Goal: Obtain resource: Download file/media

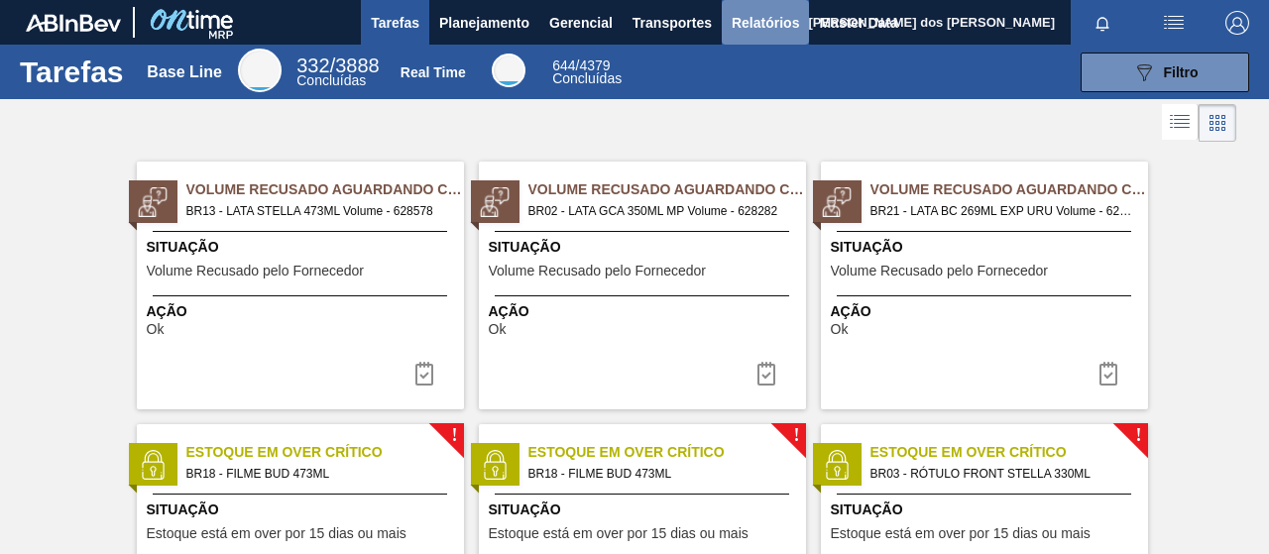
click at [762, 18] on span "Relatórios" at bounding box center [765, 23] width 67 height 24
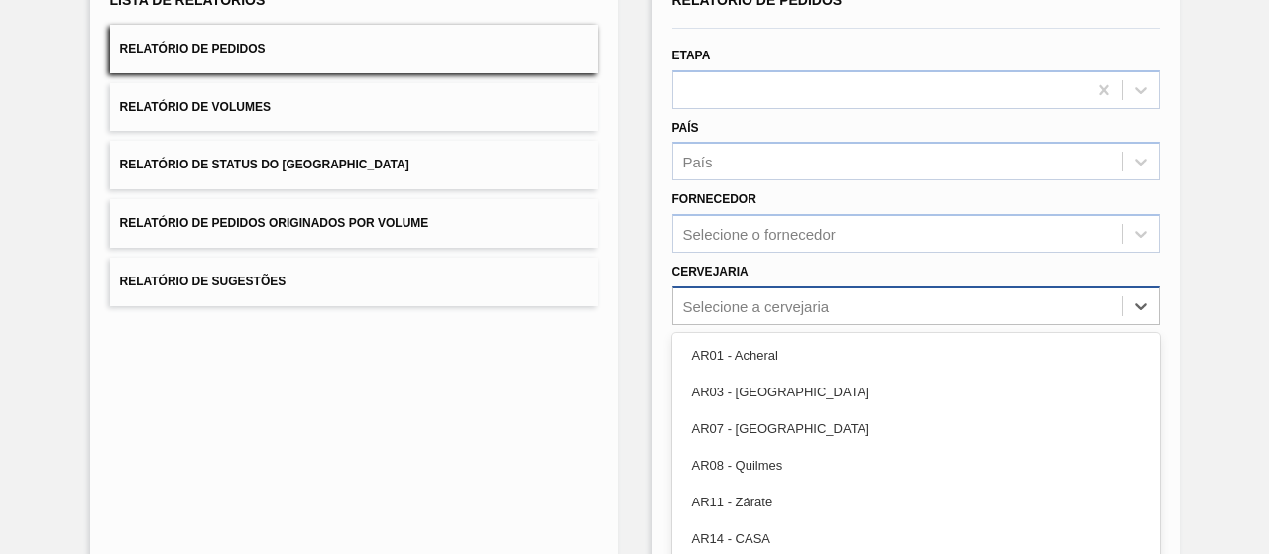
click at [741, 301] on div "option AR03 - Corrientes focused, 2 of 93. 93 results available. Use Up and Dow…" at bounding box center [916, 306] width 488 height 39
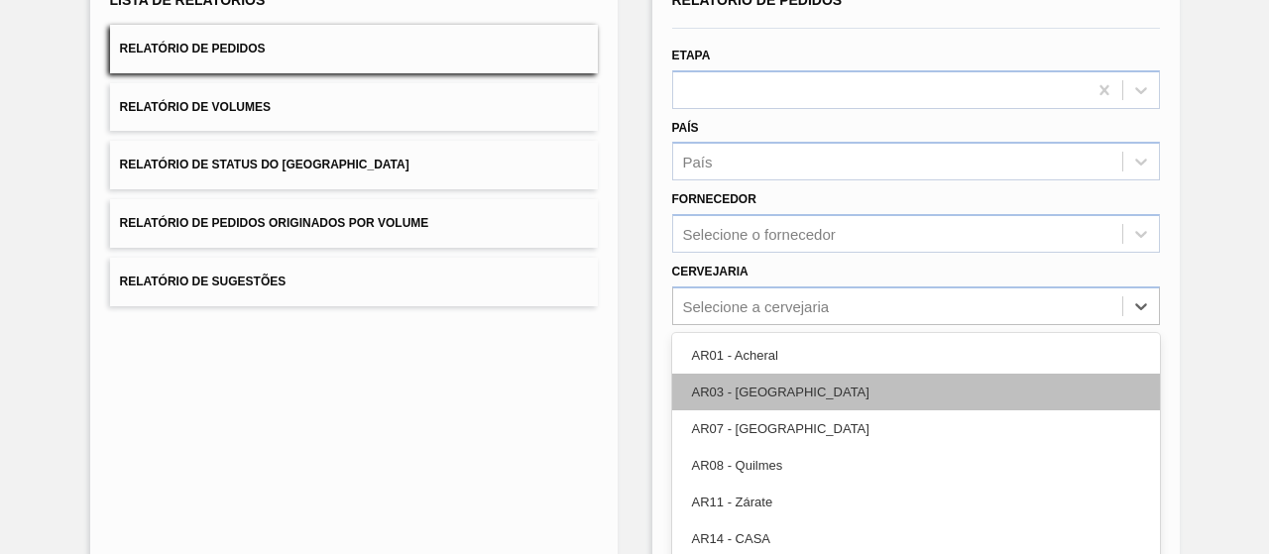
scroll to position [246, 0]
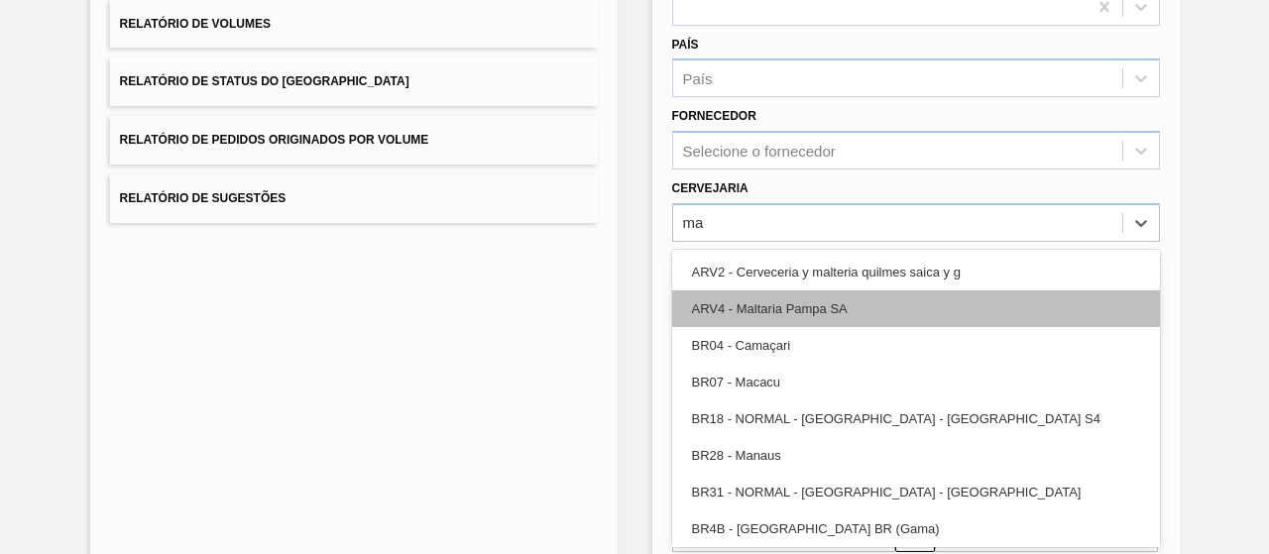
type input "m"
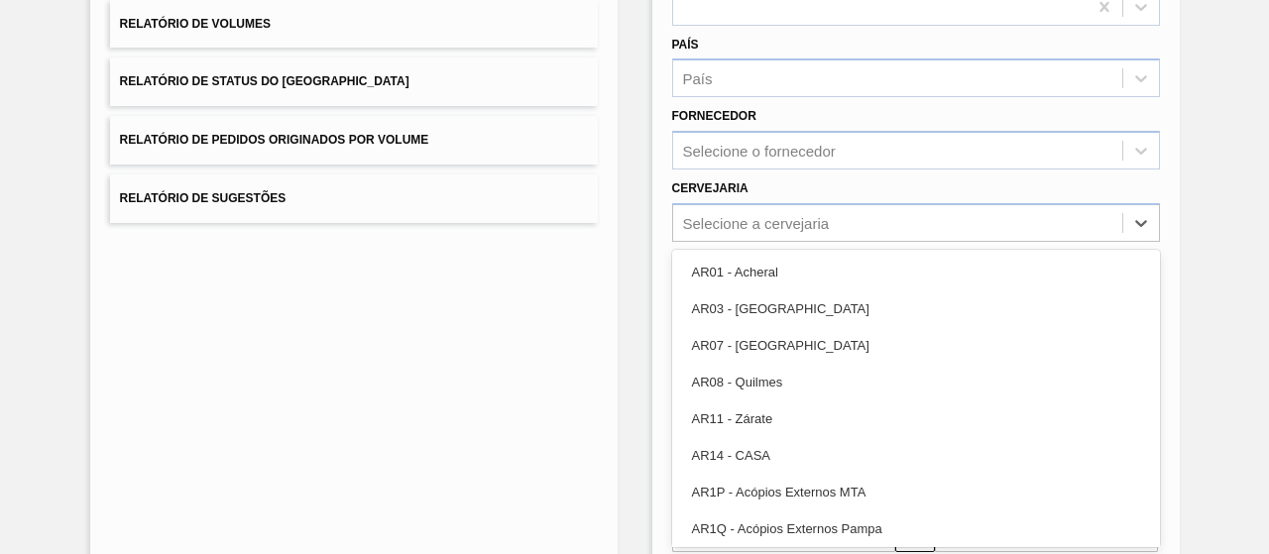
drag, startPoint x: 569, startPoint y: 376, endPoint x: 612, endPoint y: 375, distance: 42.7
click at [567, 377] on div "Lista de Relatórios Relatório de Pedidos Relatório de Volumes Relatório de Stat…" at bounding box center [354, 265] width 528 height 765
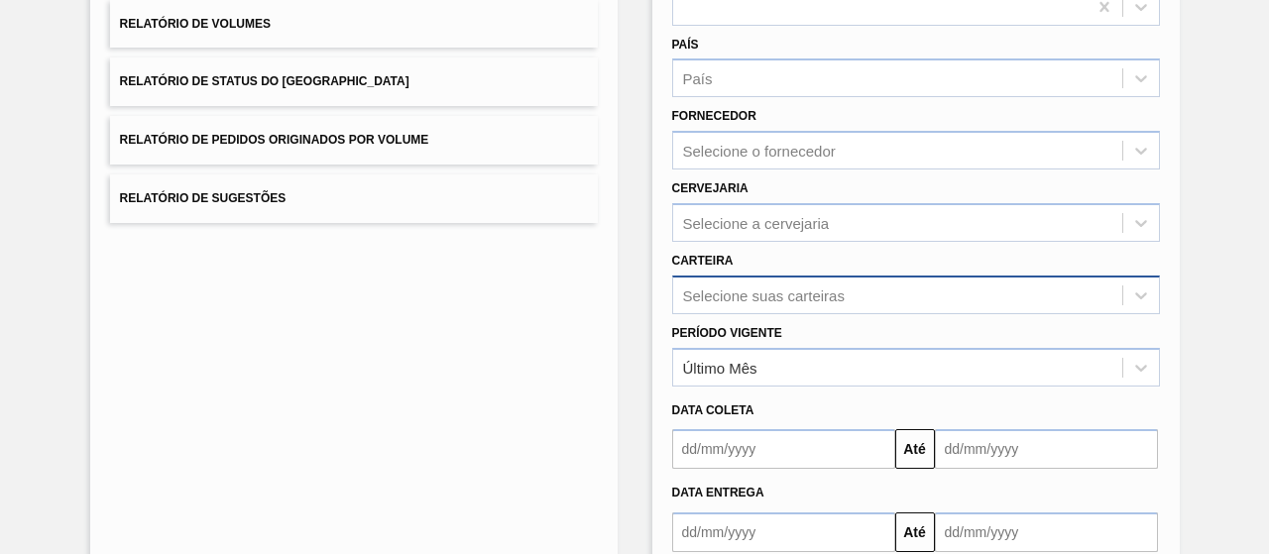
scroll to position [317, 0]
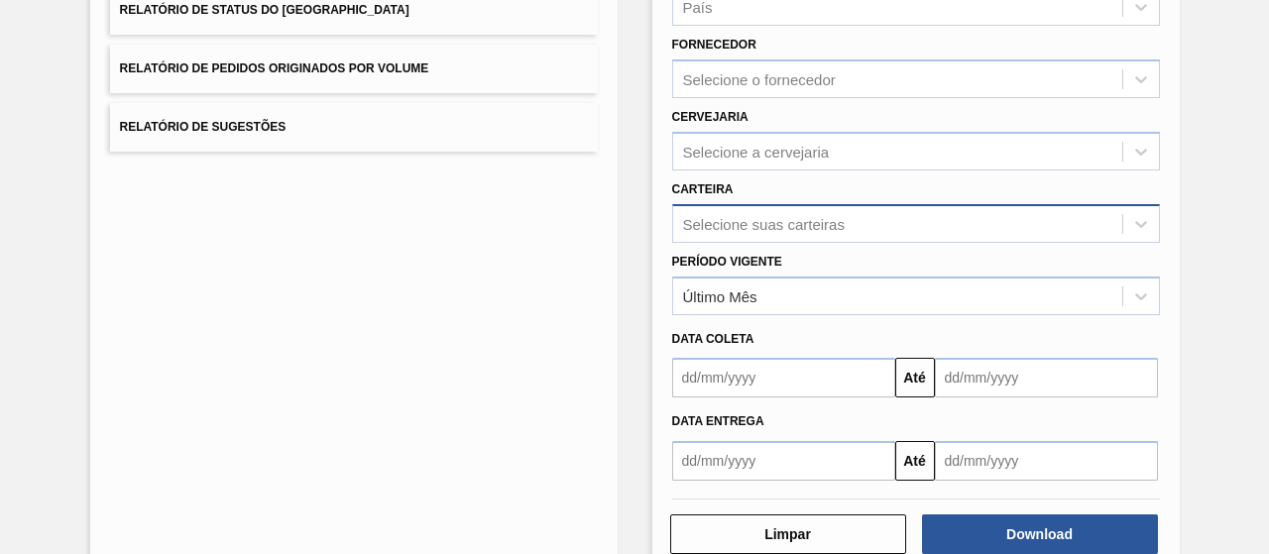
click at [768, 243] on div "Selecione suas carteiras" at bounding box center [916, 223] width 488 height 39
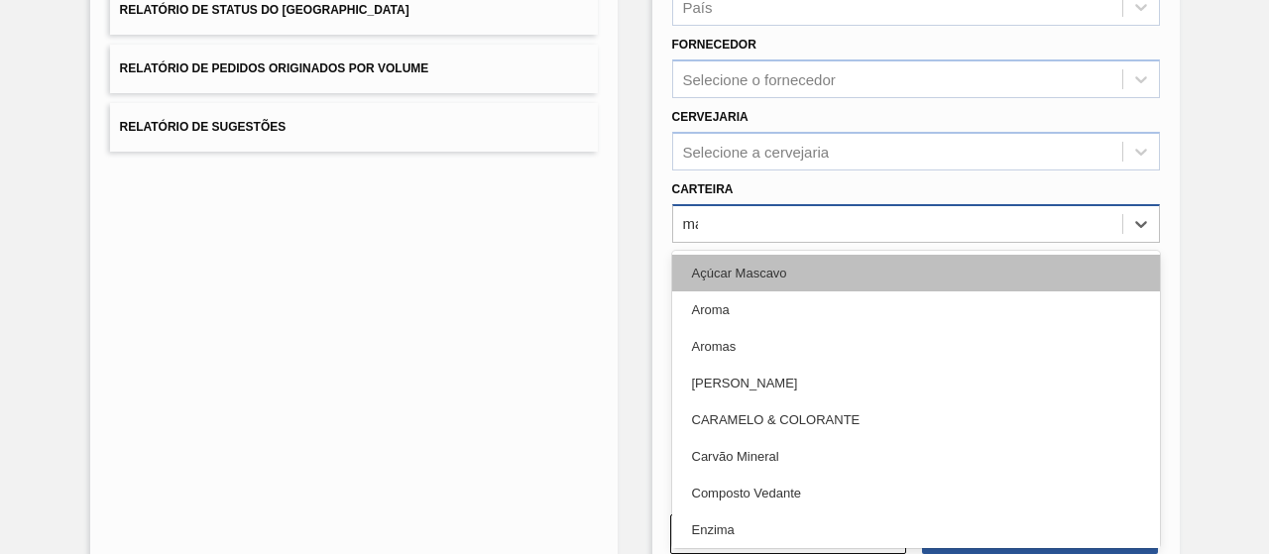
type input "mal"
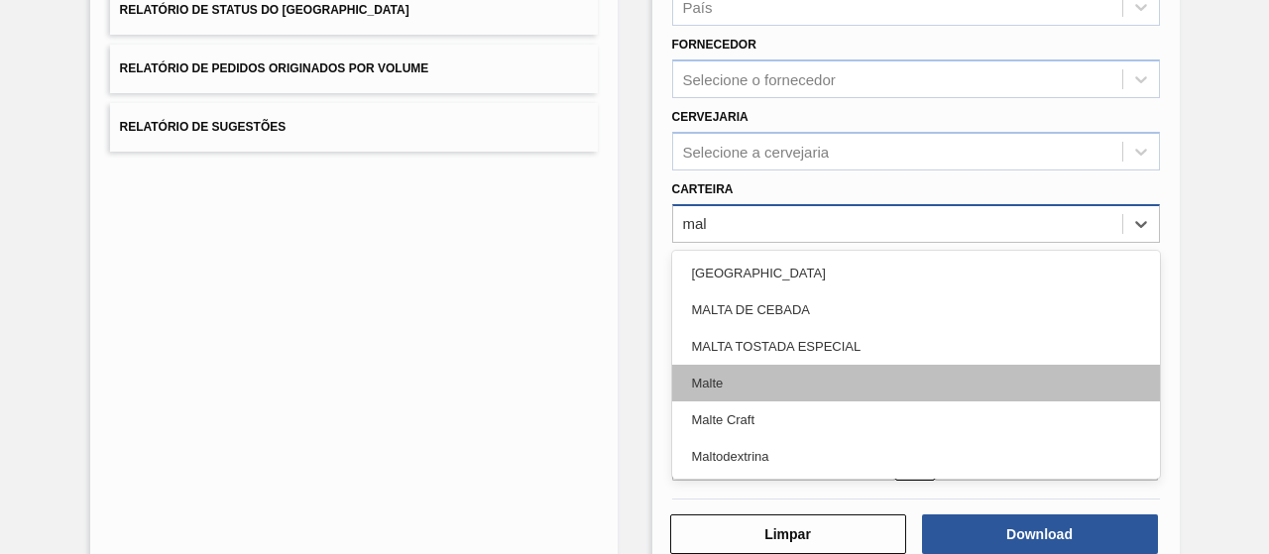
click at [796, 378] on div "Malte" at bounding box center [916, 383] width 488 height 37
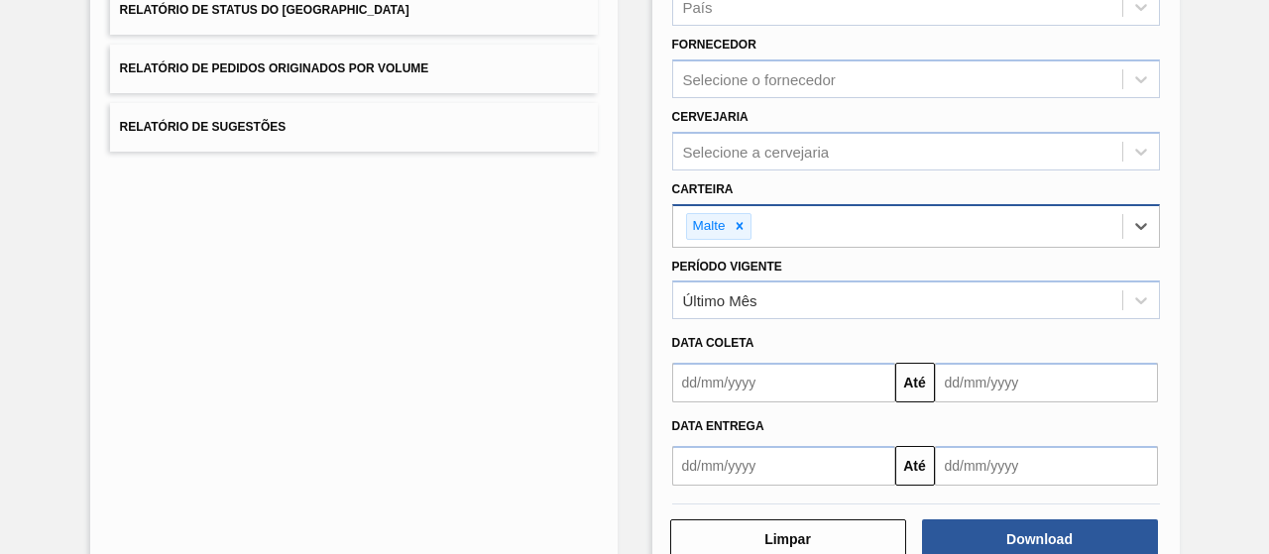
drag, startPoint x: 787, startPoint y: 404, endPoint x: 752, endPoint y: 372, distance: 47.8
click at [785, 403] on div "Data Entrega Até" at bounding box center [916, 444] width 504 height 83
click at [743, 332] on div "Data coleta" at bounding box center [916, 343] width 504 height 29
click at [743, 316] on div "Último Mês" at bounding box center [916, 300] width 488 height 39
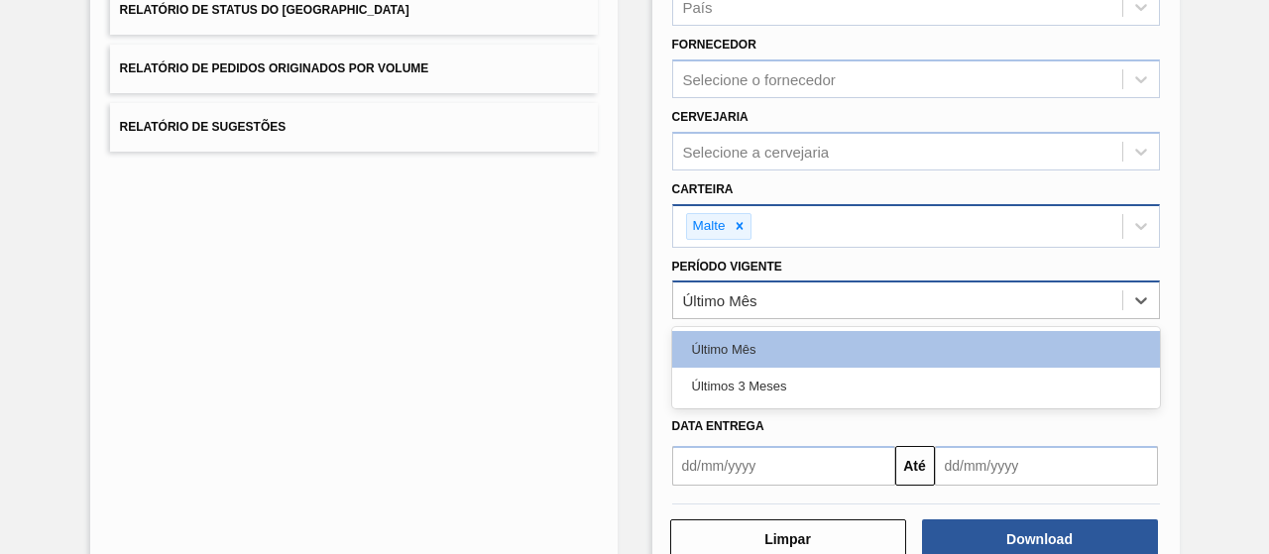
click at [736, 304] on div "Último Mês" at bounding box center [720, 301] width 74 height 17
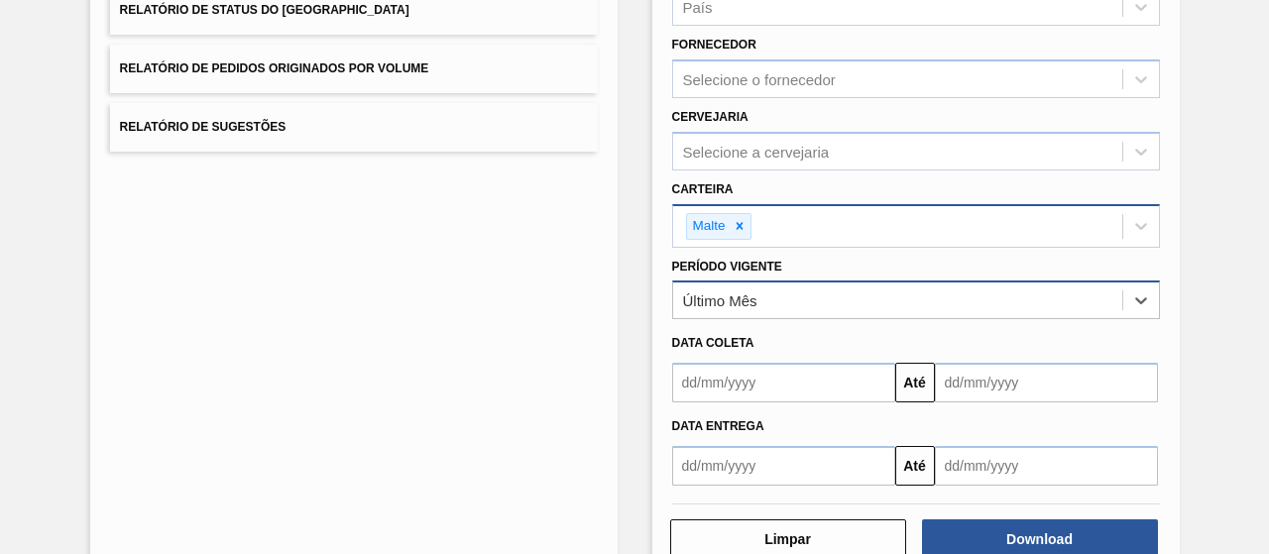
click at [741, 304] on div "Último Mês" at bounding box center [720, 301] width 74 height 17
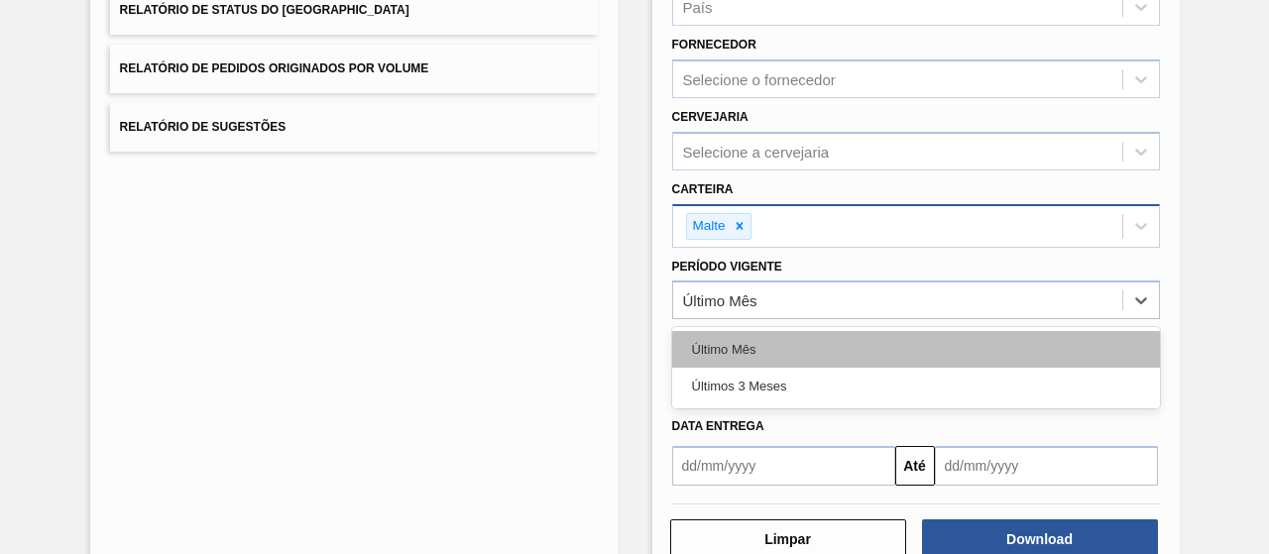
click at [758, 356] on div "Último Mês" at bounding box center [916, 349] width 488 height 37
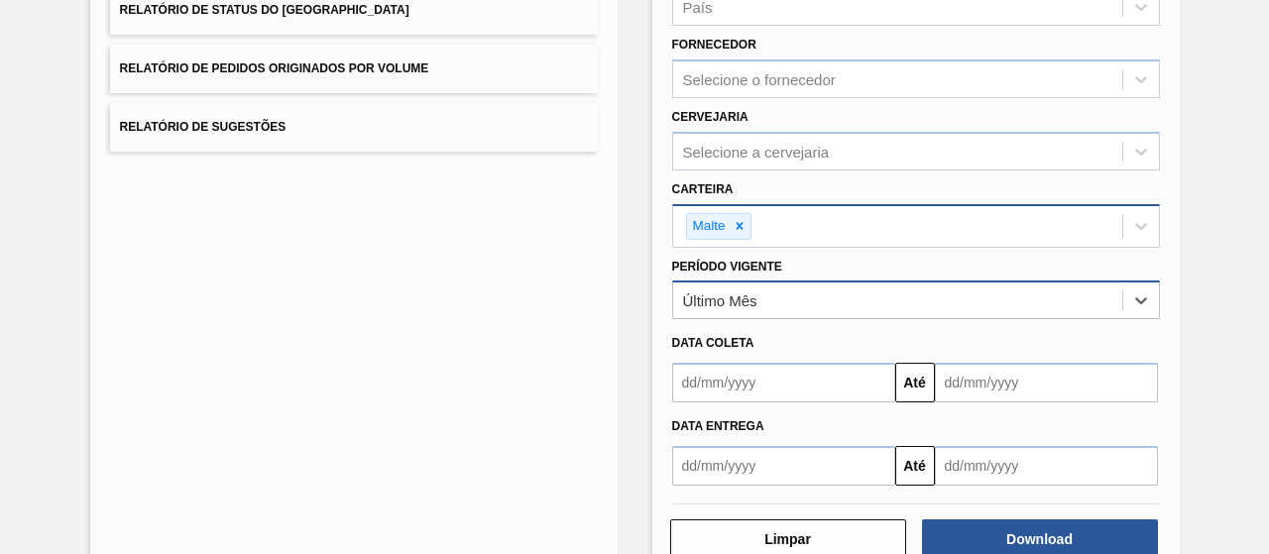
click at [746, 307] on div "Último Mês" at bounding box center [897, 301] width 449 height 29
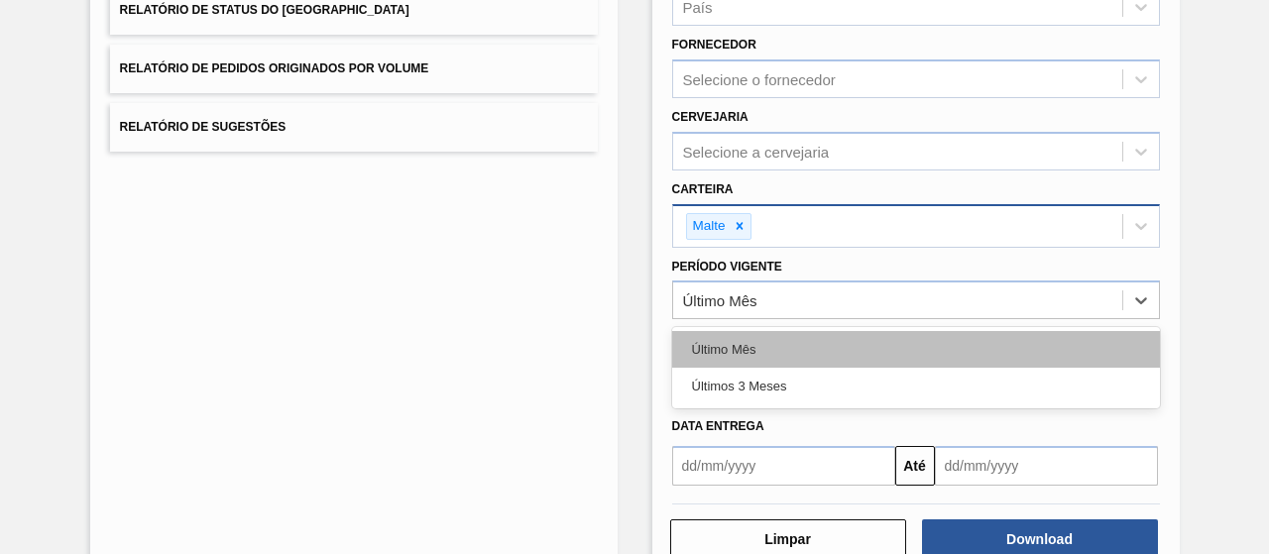
click at [762, 359] on div "Último Mês" at bounding box center [916, 349] width 488 height 37
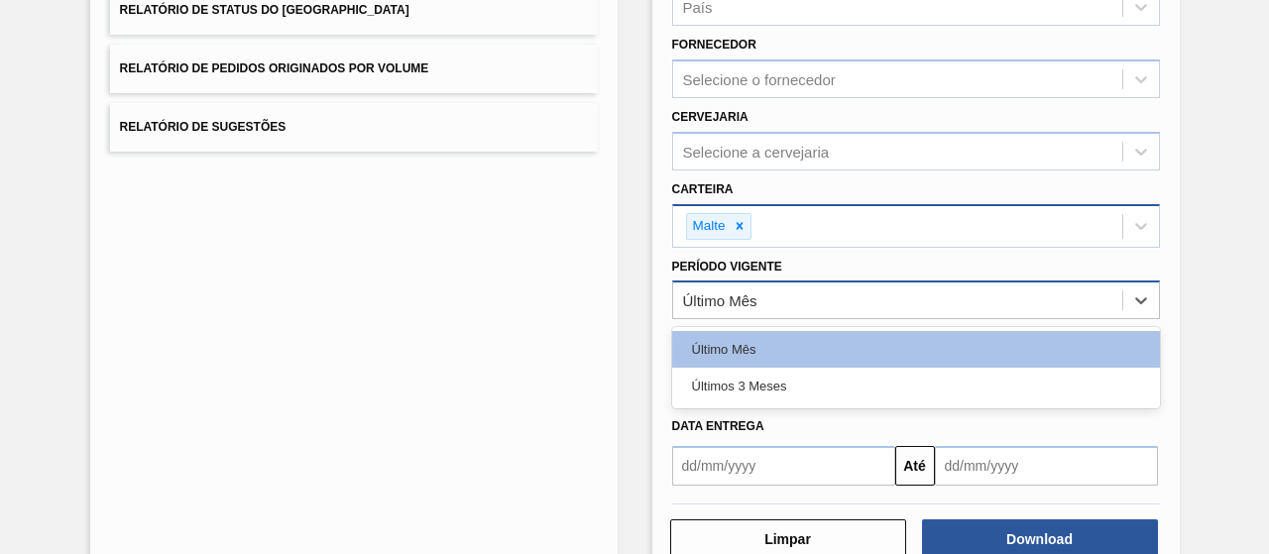
click at [750, 300] on div "Último Mês" at bounding box center [720, 301] width 74 height 17
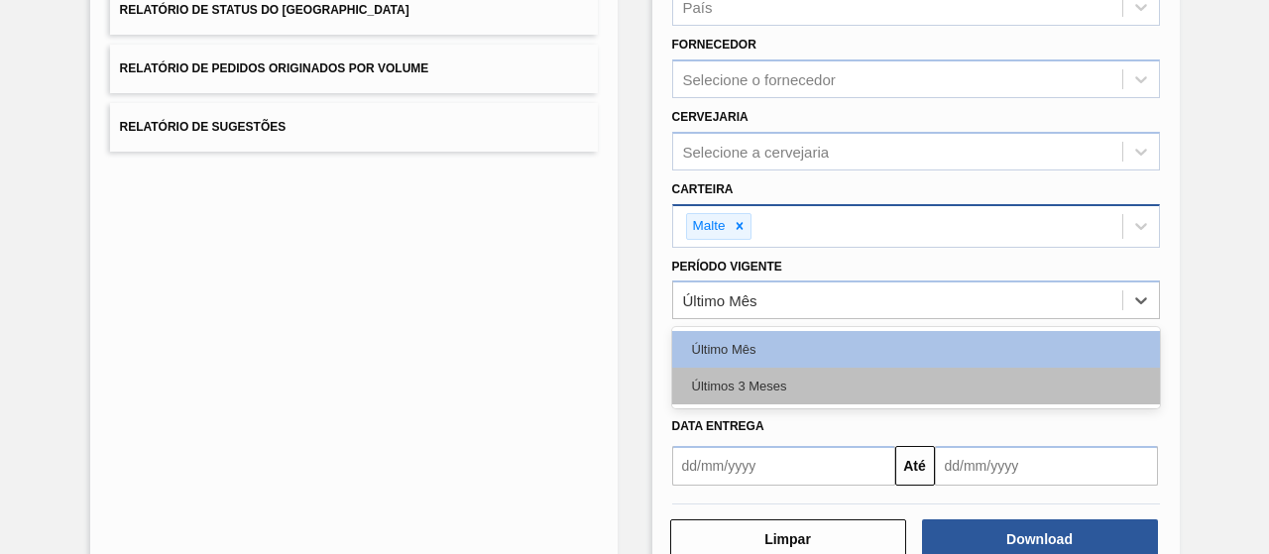
click at [779, 372] on div "Últimos 3 Meses" at bounding box center [916, 386] width 488 height 37
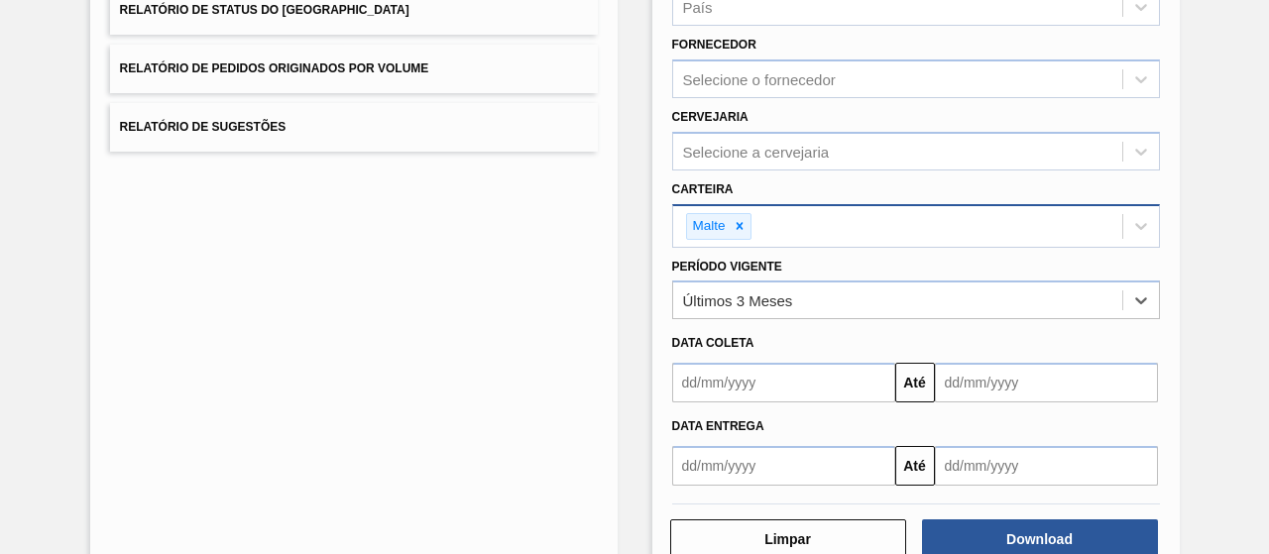
scroll to position [366, 0]
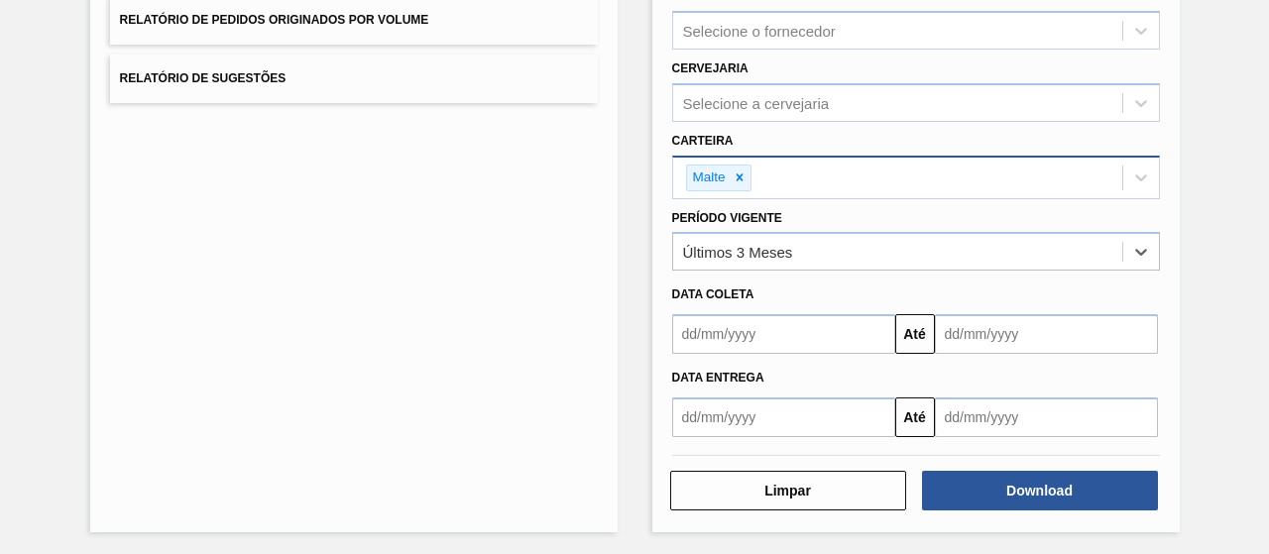
click at [784, 318] on input "text" at bounding box center [783, 334] width 223 height 40
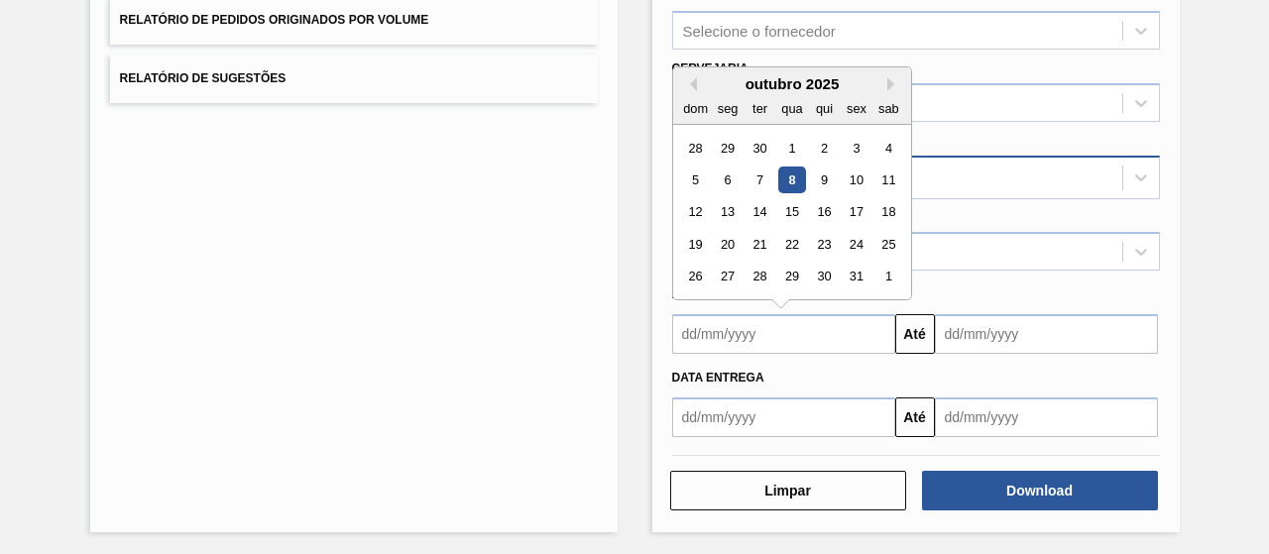
click at [696, 82] on div "outubro 2025" at bounding box center [792, 83] width 238 height 17
click at [690, 80] on button "Previous Month" at bounding box center [690, 84] width 14 height 14
click at [723, 135] on div "1" at bounding box center [727, 148] width 27 height 27
type input "[DATE]"
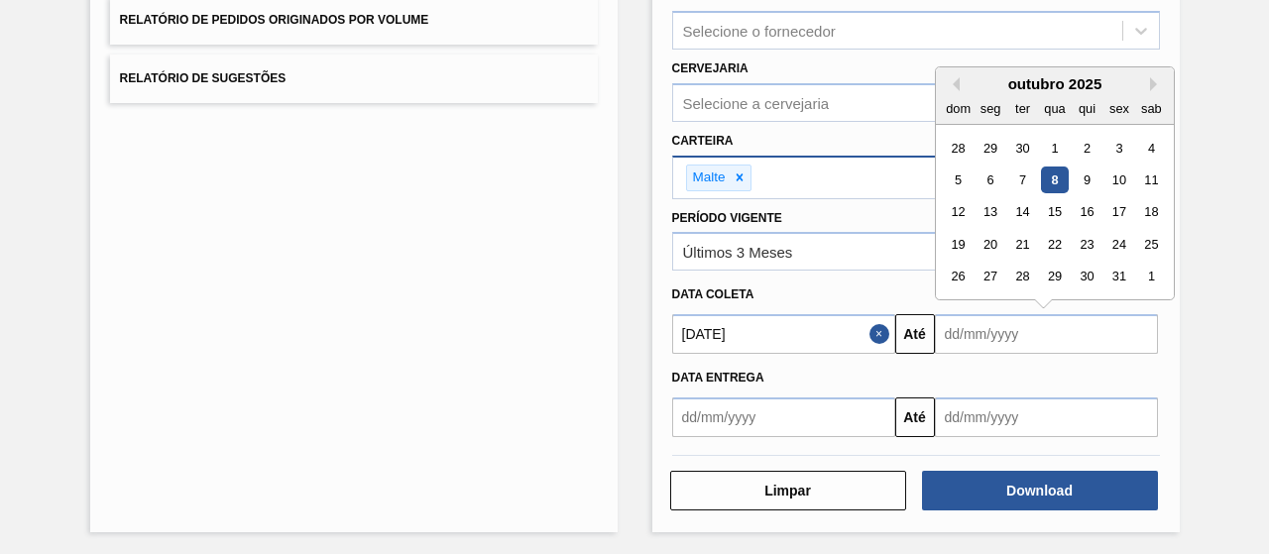
click at [970, 320] on input "text" at bounding box center [1046, 334] width 223 height 40
click at [1053, 175] on div "8" at bounding box center [1054, 180] width 27 height 27
type input "[DATE]"
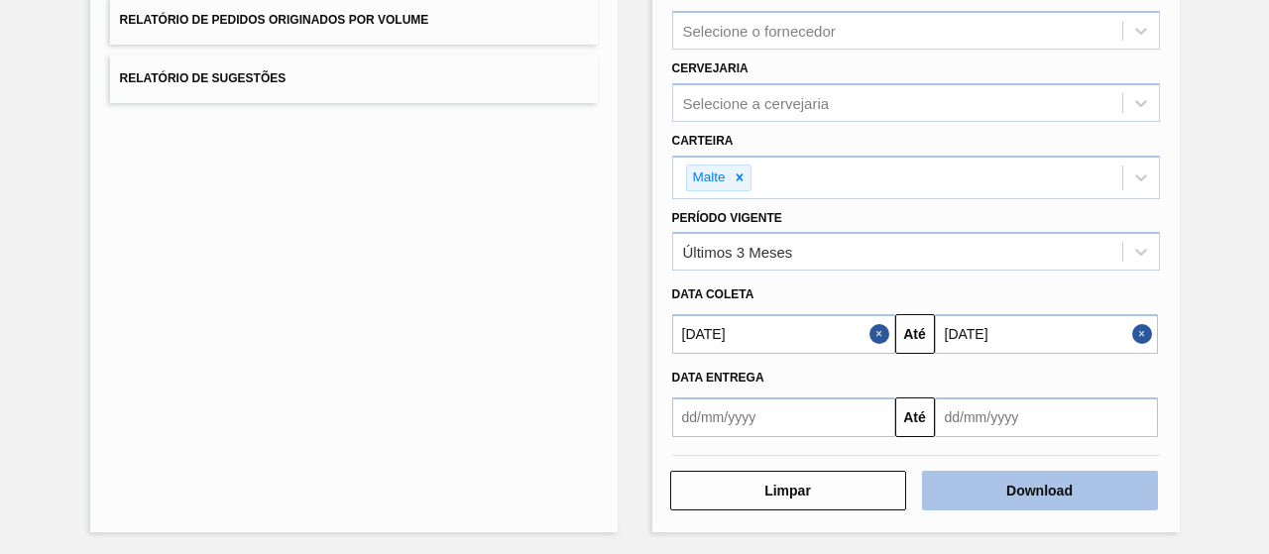
click at [1004, 499] on button "Download" at bounding box center [1040, 491] width 236 height 40
